Goal: Task Accomplishment & Management: Manage account settings

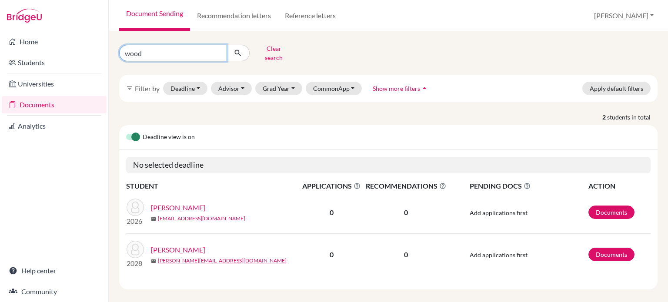
click at [188, 54] on input "wood" at bounding box center [173, 53] width 108 height 17
type input "woo"
click button "submit" at bounding box center [238, 53] width 23 height 17
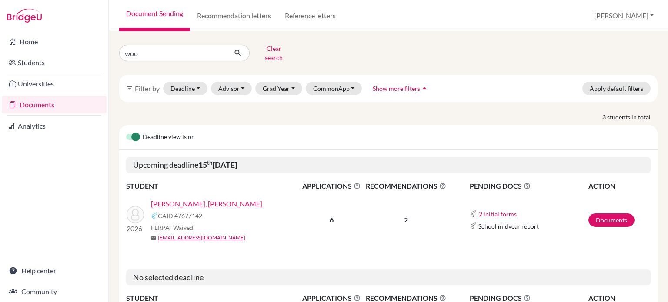
scroll to position [87, 0]
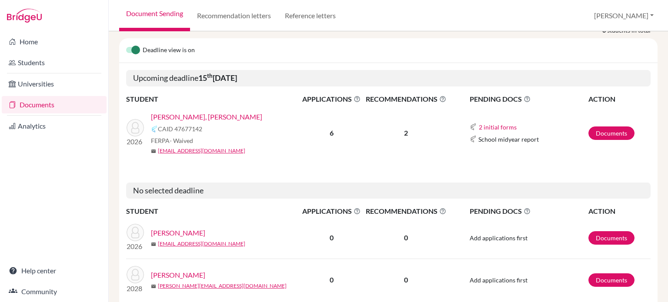
click at [181, 112] on link "[PERSON_NAME], [PERSON_NAME]" at bounding box center [206, 117] width 111 height 10
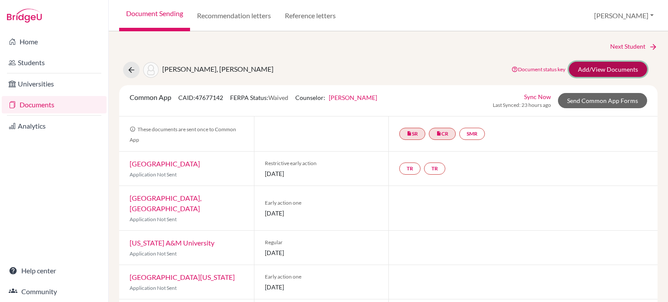
click at [589, 70] on link "Add/View Documents" at bounding box center [608, 69] width 78 height 15
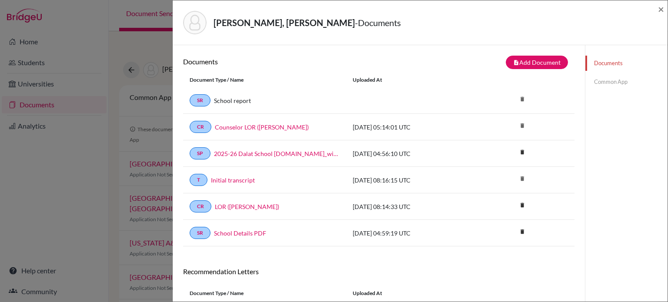
scroll to position [80, 0]
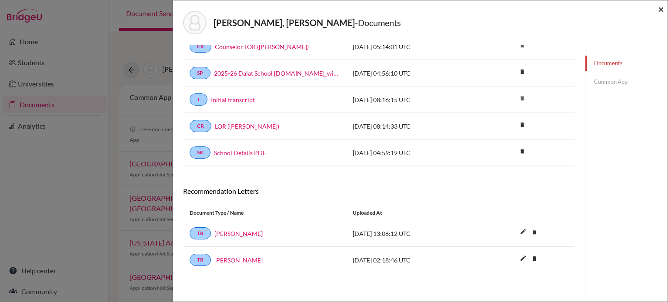
click at [659, 9] on span "×" at bounding box center [661, 9] width 6 height 13
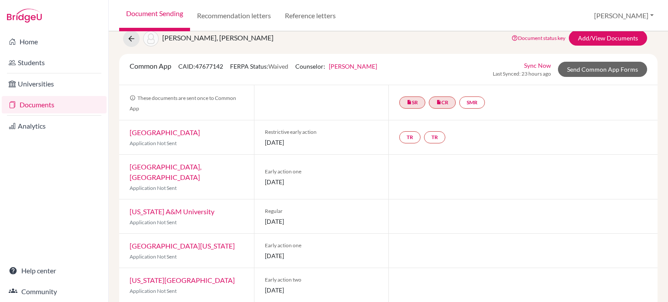
scroll to position [75, 0]
